Goal: Use online tool/utility: Utilize a website feature to perform a specific function

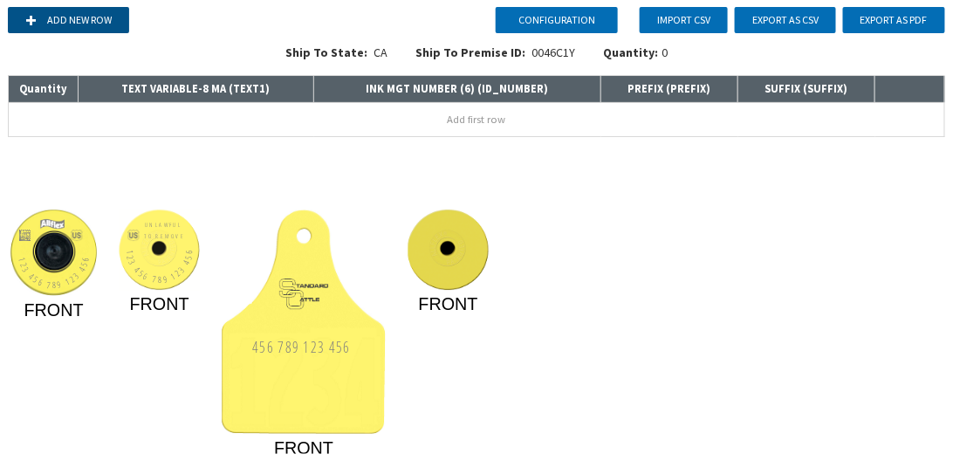
click at [90, 21] on button "Add new row" at bounding box center [68, 20] width 121 height 26
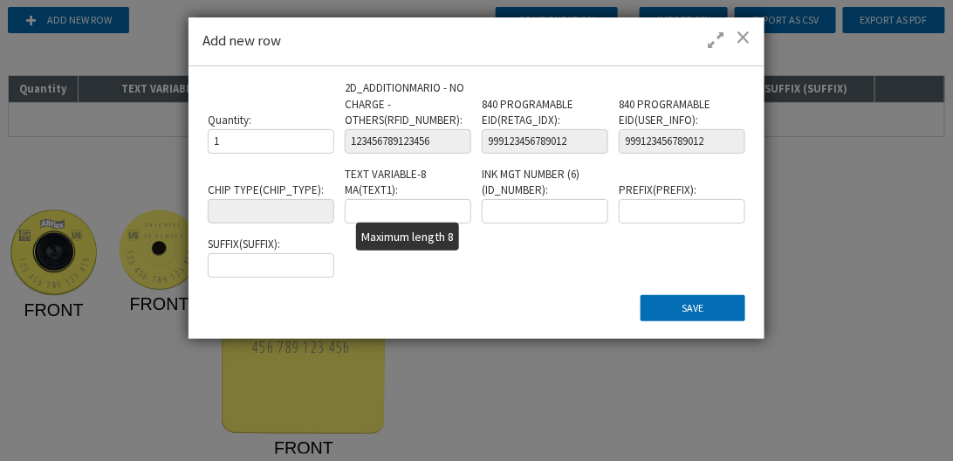
click at [437, 215] on input "text" at bounding box center [408, 211] width 126 height 24
type input "TEXT1"
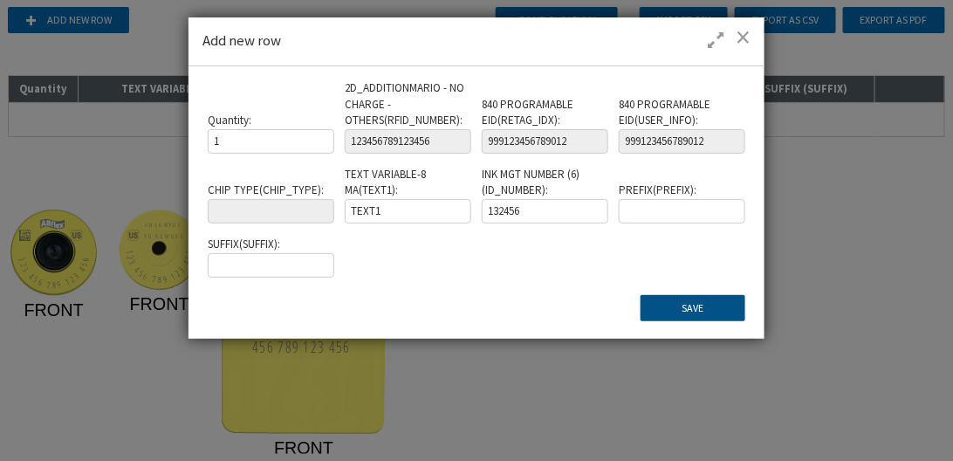
type input "132456"
click at [697, 301] on button "Save" at bounding box center [693, 308] width 105 height 26
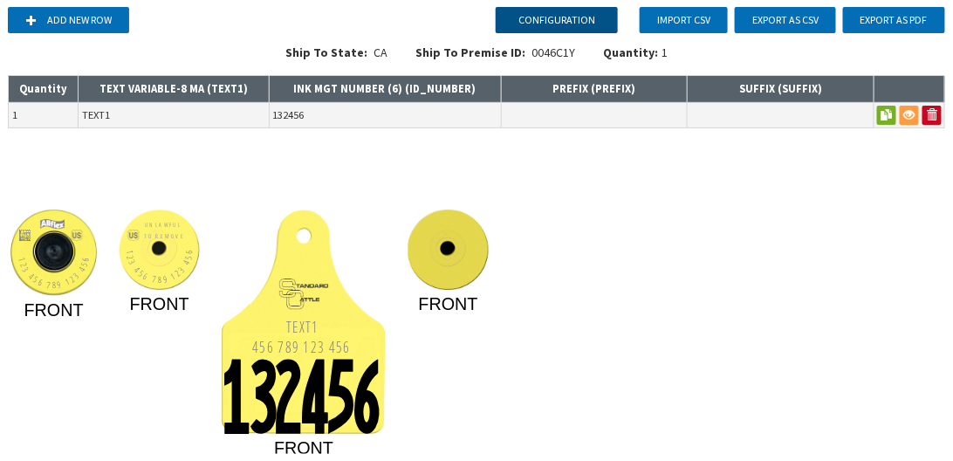
click at [563, 12] on button "Configuration" at bounding box center [557, 20] width 122 height 26
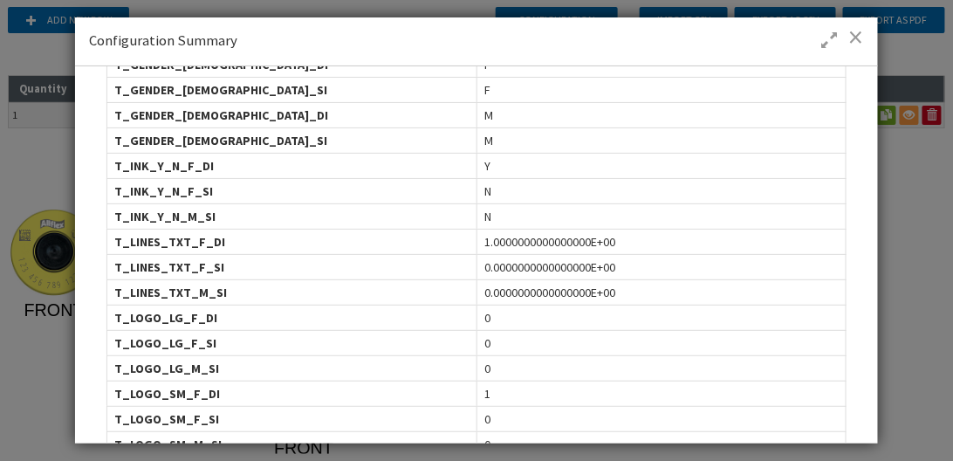
scroll to position [748, 0]
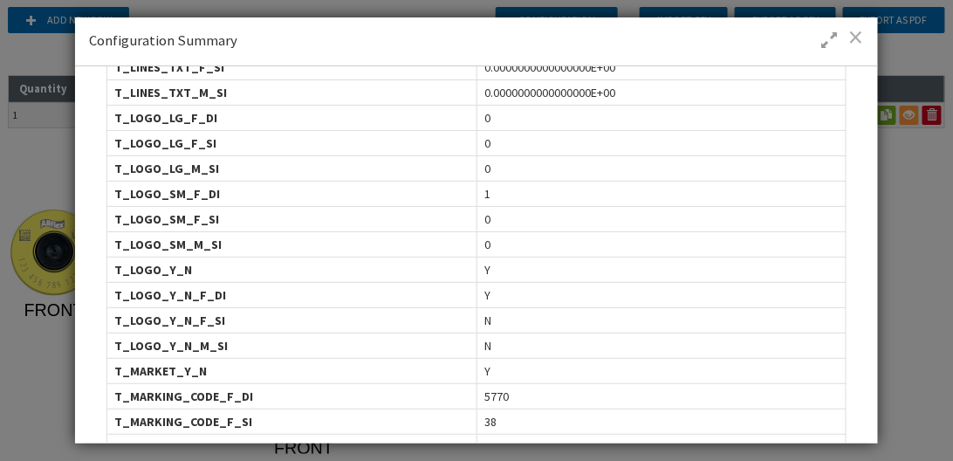
click at [859, 38] on span at bounding box center [856, 36] width 15 height 17
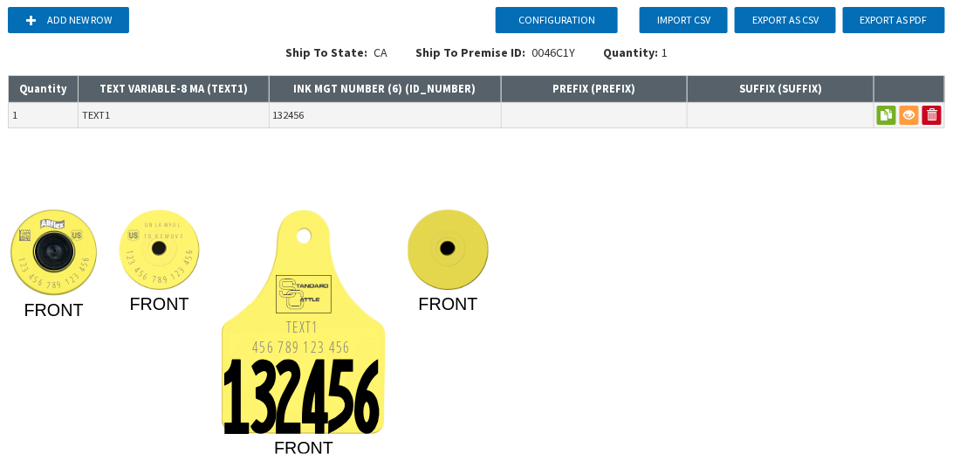
click at [314, 295] on rect at bounding box center [304, 295] width 55 height 38
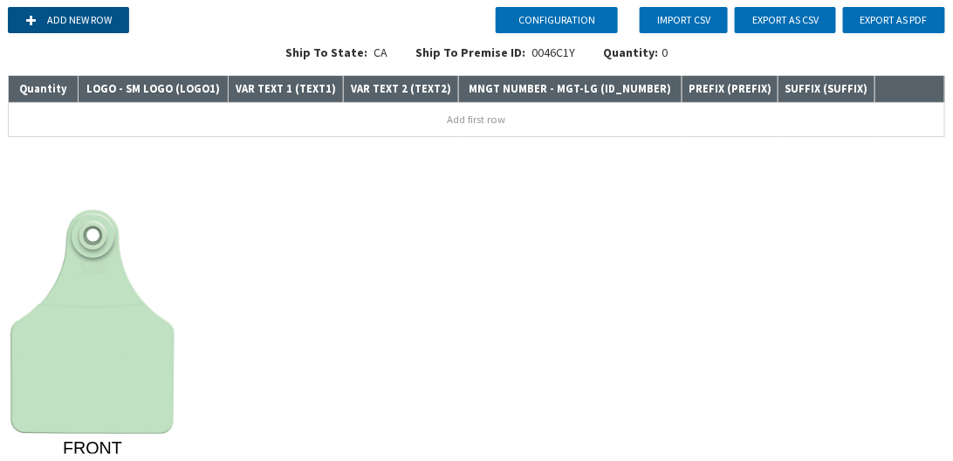
click at [79, 25] on button "Add new row" at bounding box center [68, 20] width 121 height 26
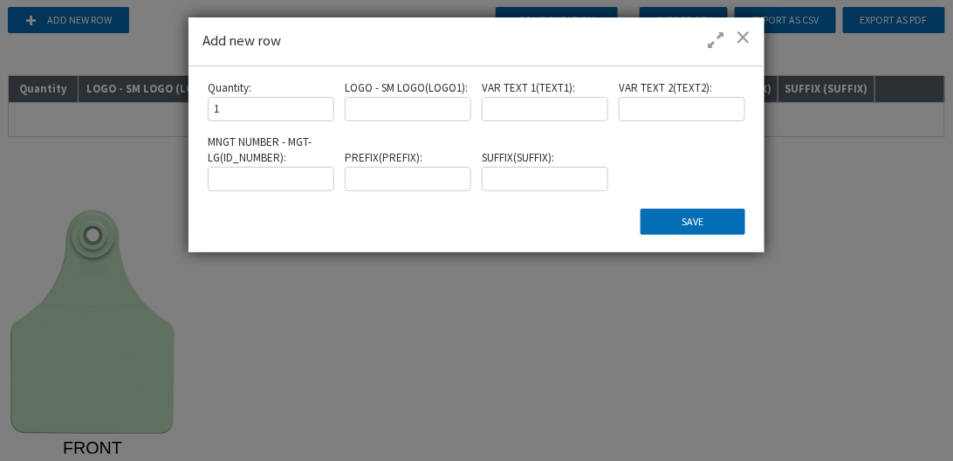
click at [388, 106] on input at bounding box center [408, 109] width 126 height 24
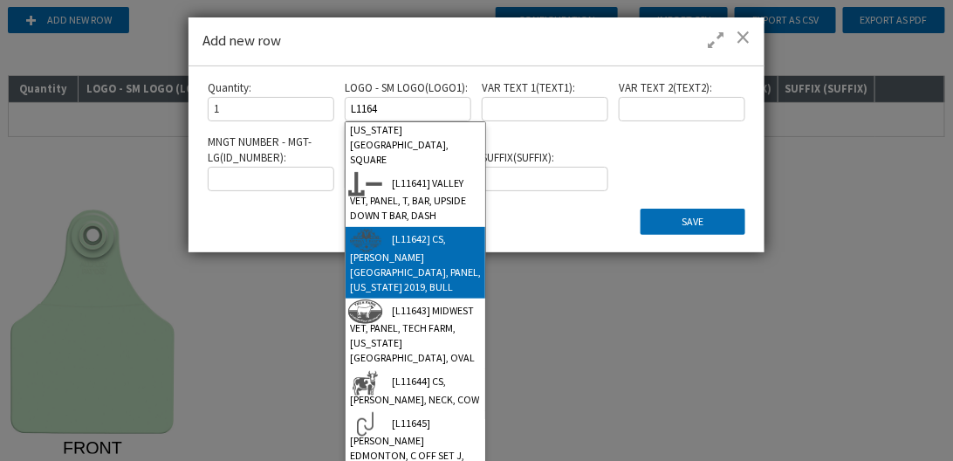
scroll to position [155, 0]
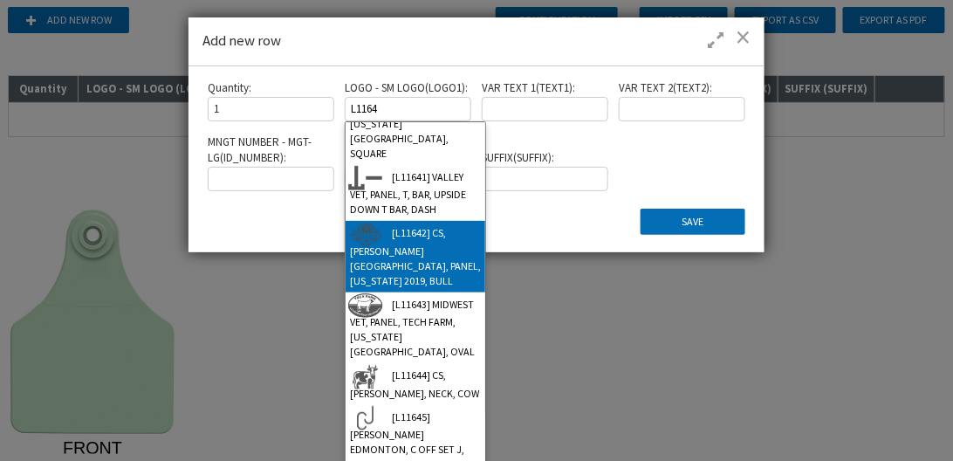
type input "L1164"
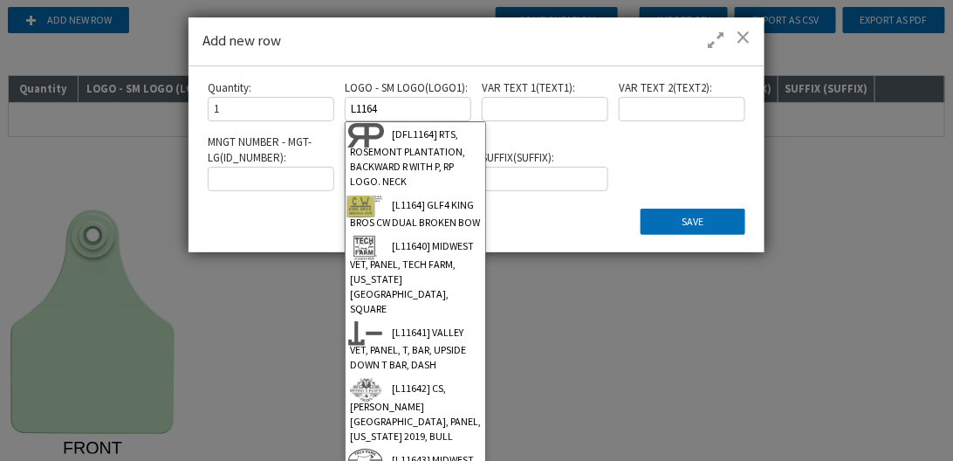
click at [406, 106] on input "L1164" at bounding box center [408, 109] width 126 height 24
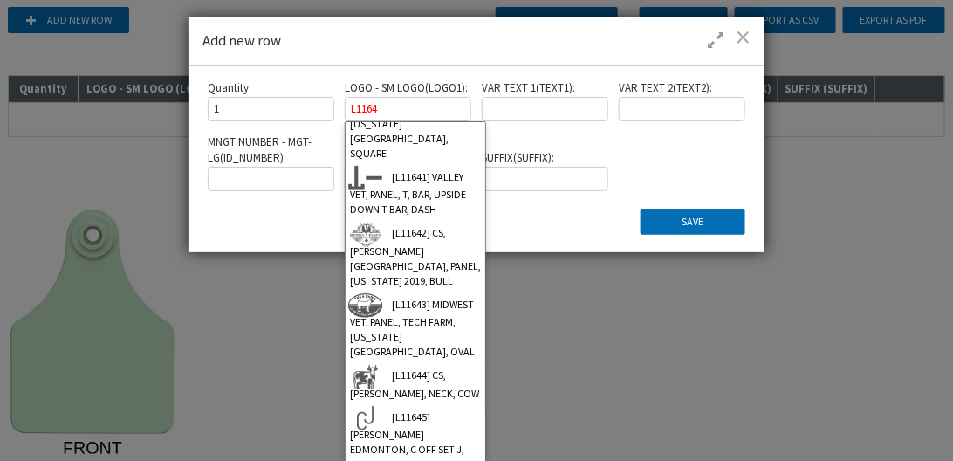
click at [748, 37] on span at bounding box center [743, 36] width 15 height 17
